Goal: Task Accomplishment & Management: Manage account settings

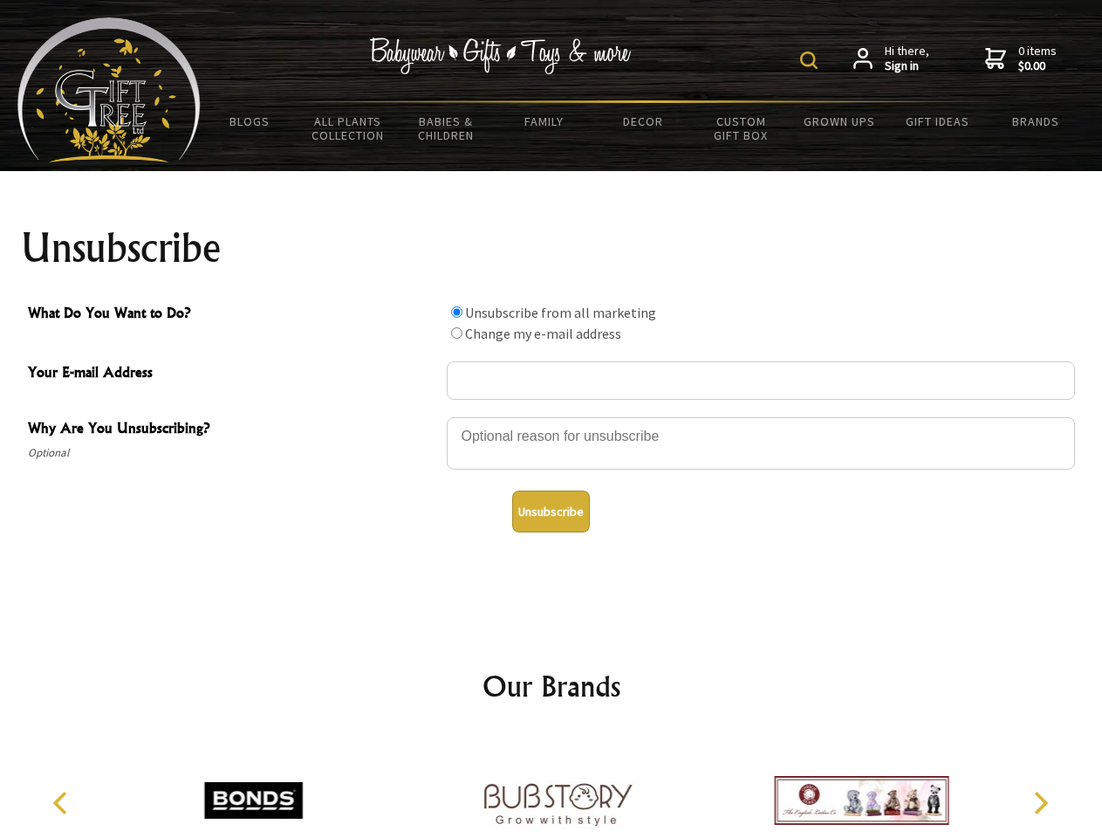
click at [812, 60] on img at bounding box center [808, 60] width 17 height 17
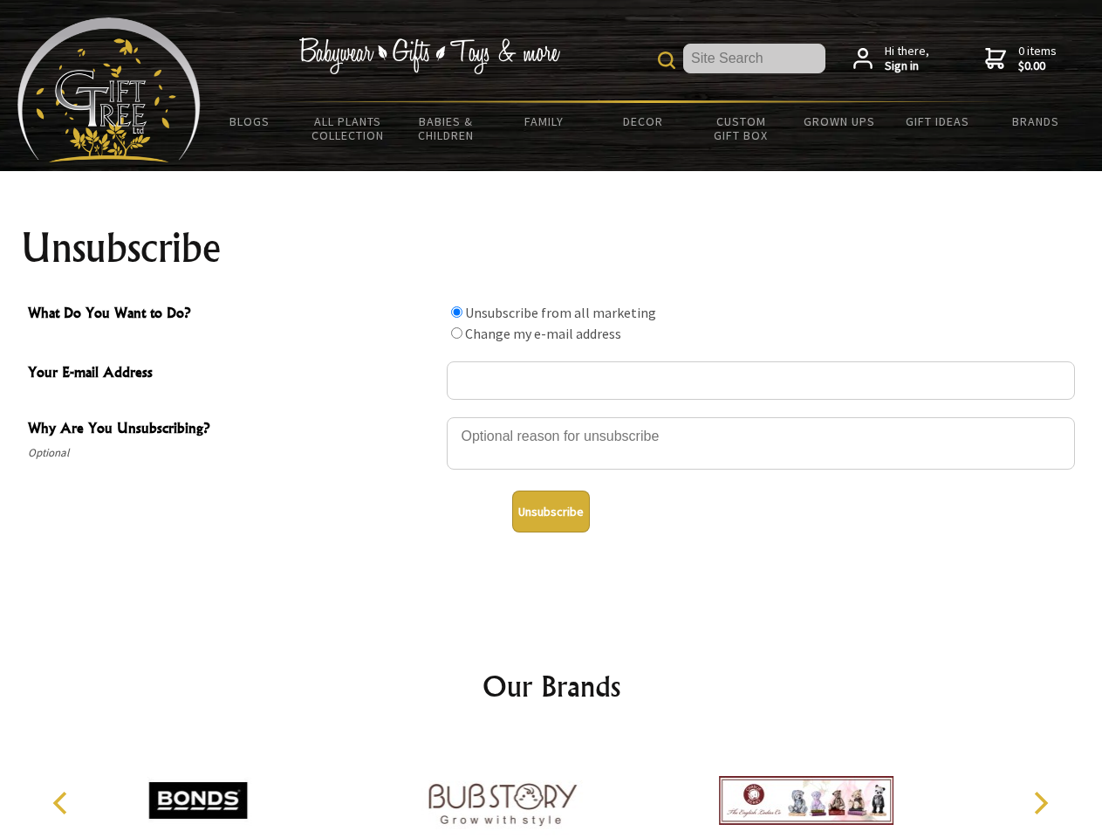
click at [552, 416] on div at bounding box center [761, 446] width 628 height 61
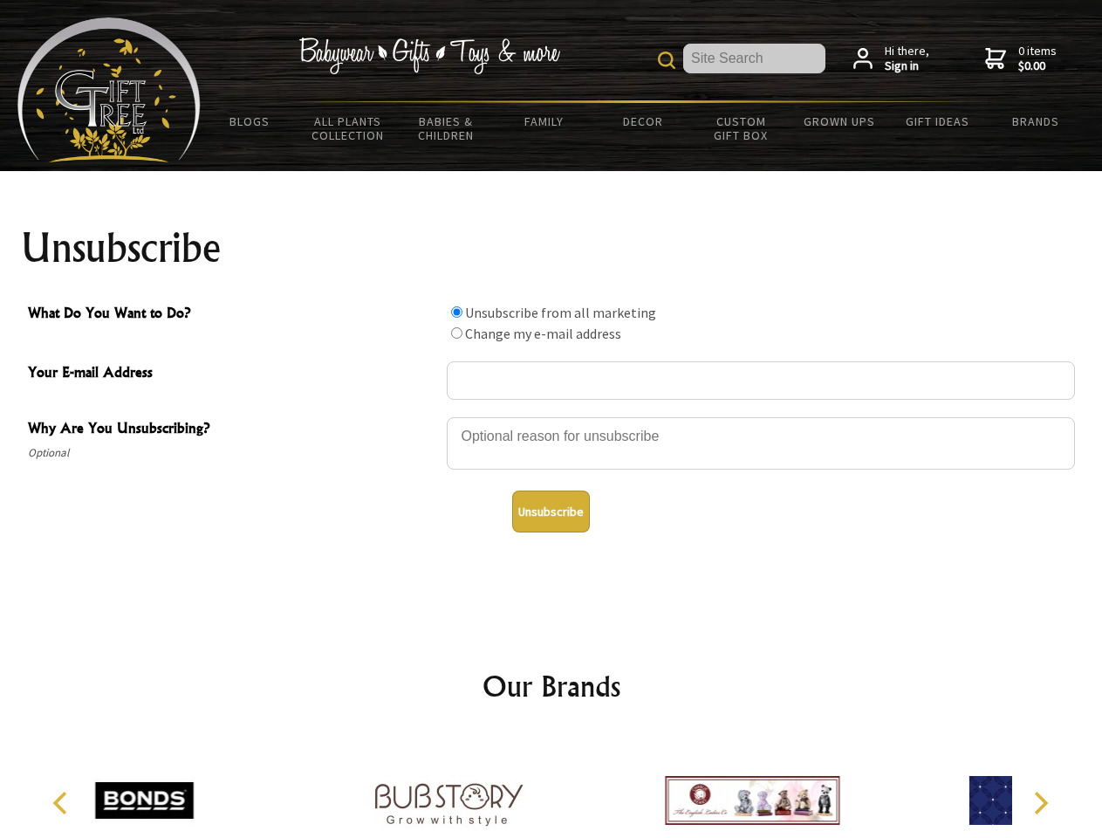
click at [457, 312] on input "What Do You Want to Do?" at bounding box center [456, 311] width 11 height 11
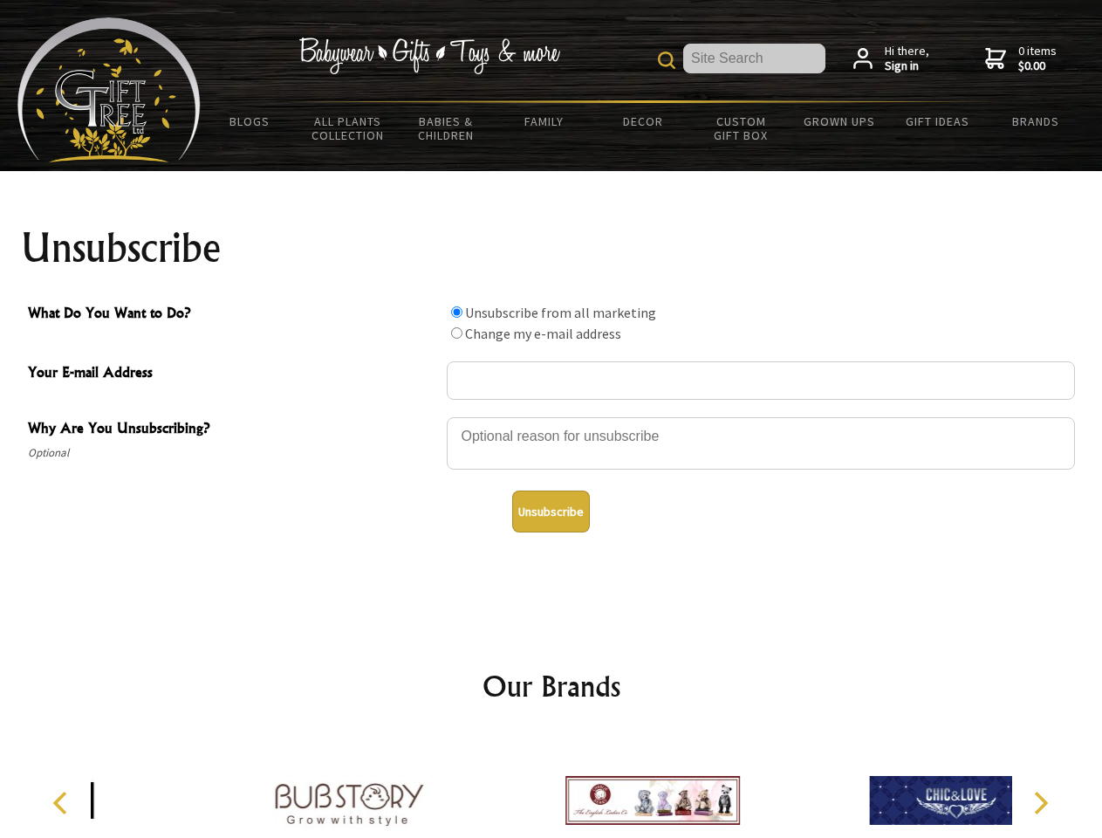
click at [457, 333] on input "What Do You Want to Do?" at bounding box center [456, 332] width 11 height 11
radio input "true"
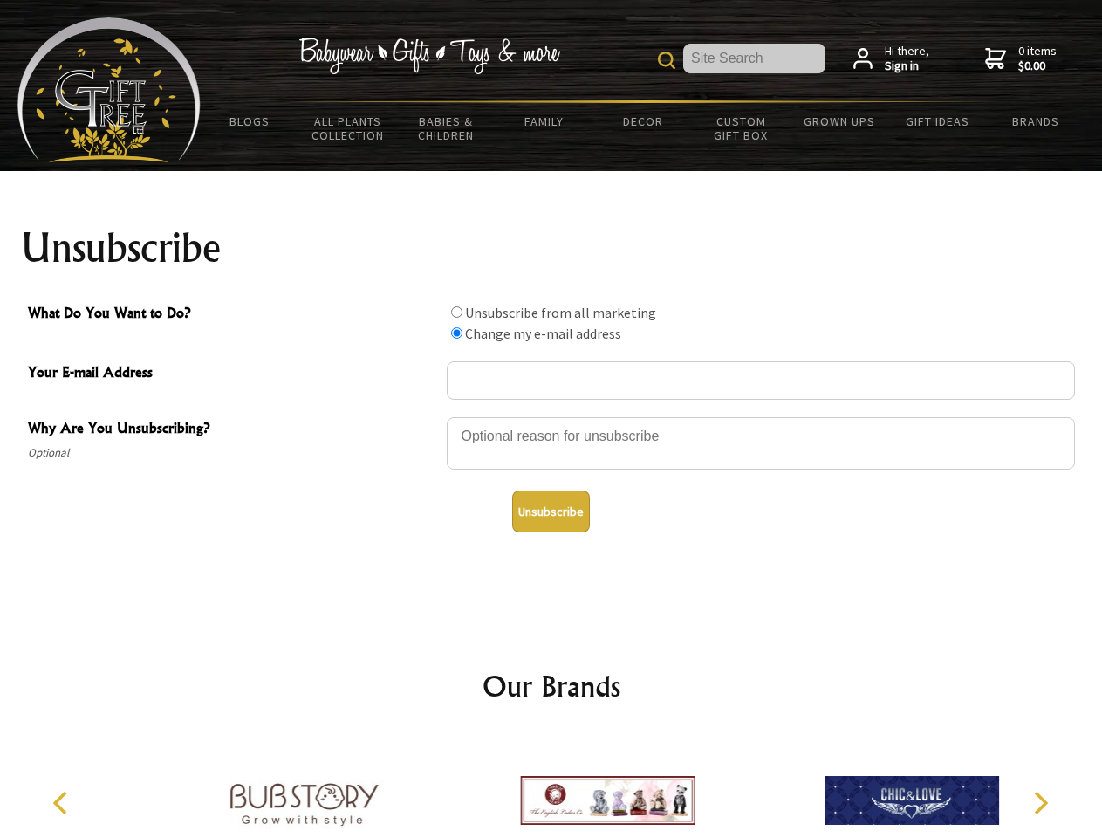
click at [551, 512] on button "Unsubscribe" at bounding box center [551, 512] width 78 height 42
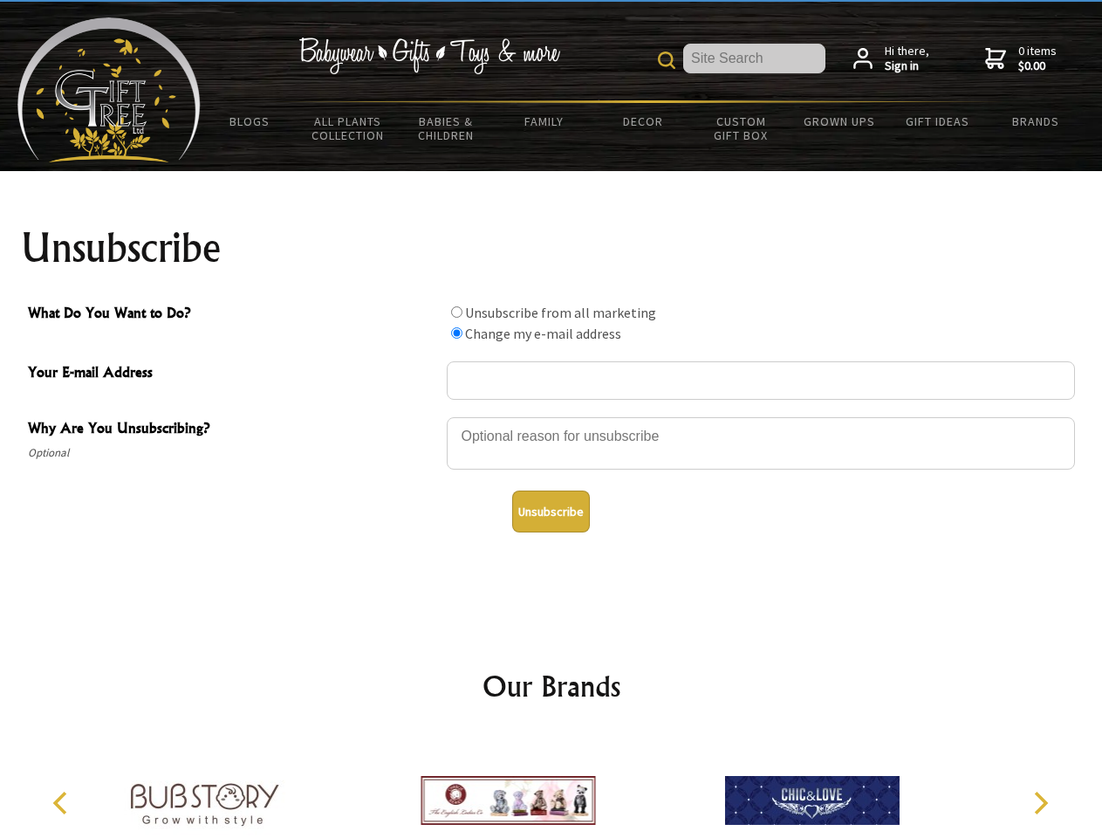
click at [63, 803] on icon "Previous" at bounding box center [62, 803] width 23 height 23
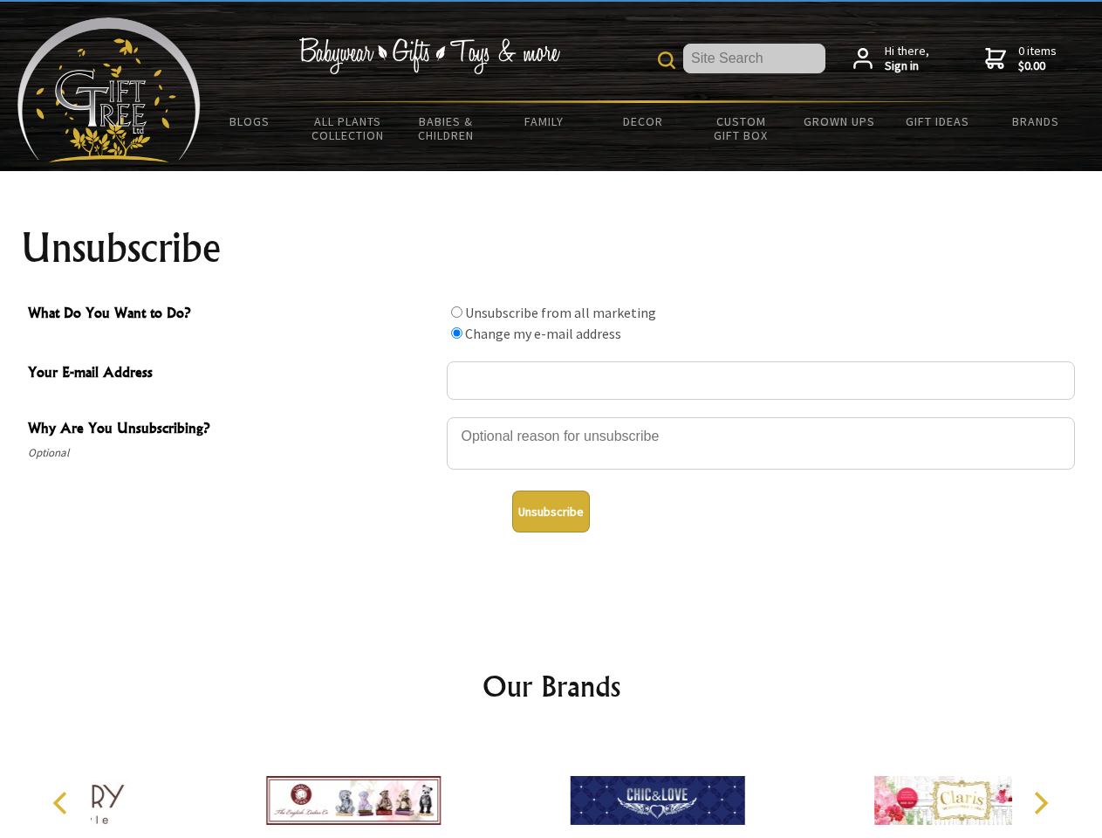
click at [1041, 803] on icon "Next" at bounding box center [1039, 803] width 23 height 23
